Goal: Find specific page/section: Find specific page/section

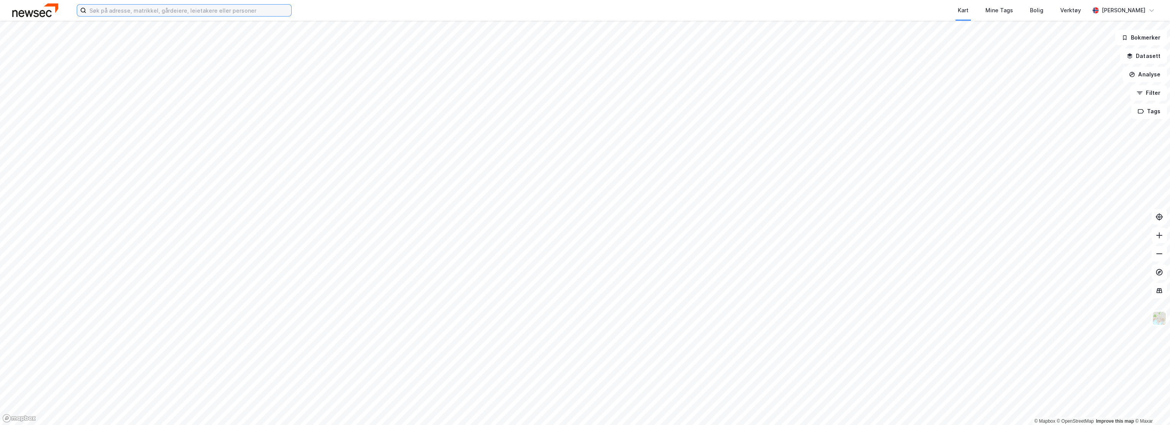
click at [149, 7] on input at bounding box center [188, 11] width 205 height 12
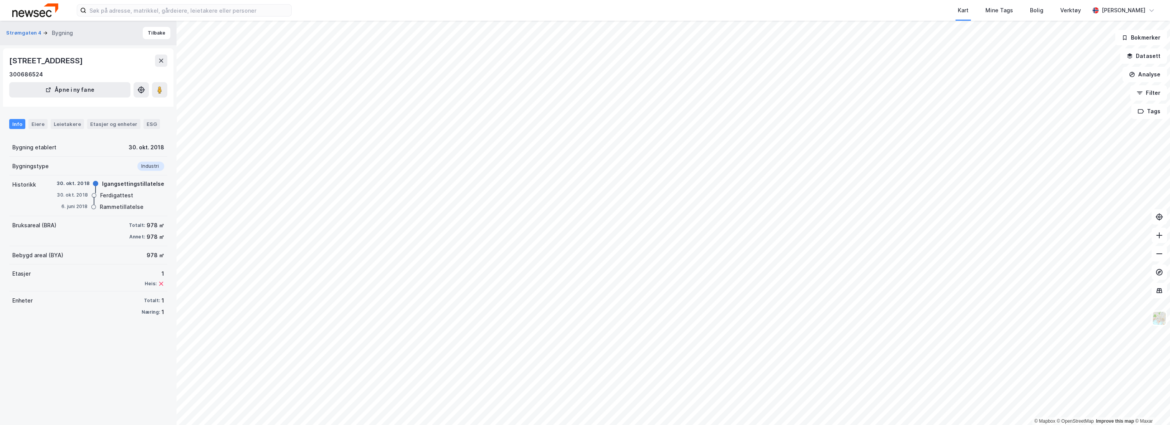
click at [500, 7] on div "Kart Mine Tags Bolig Verktøy" at bounding box center [709, 10] width 761 height 21
